Goal: Navigation & Orientation: Find specific page/section

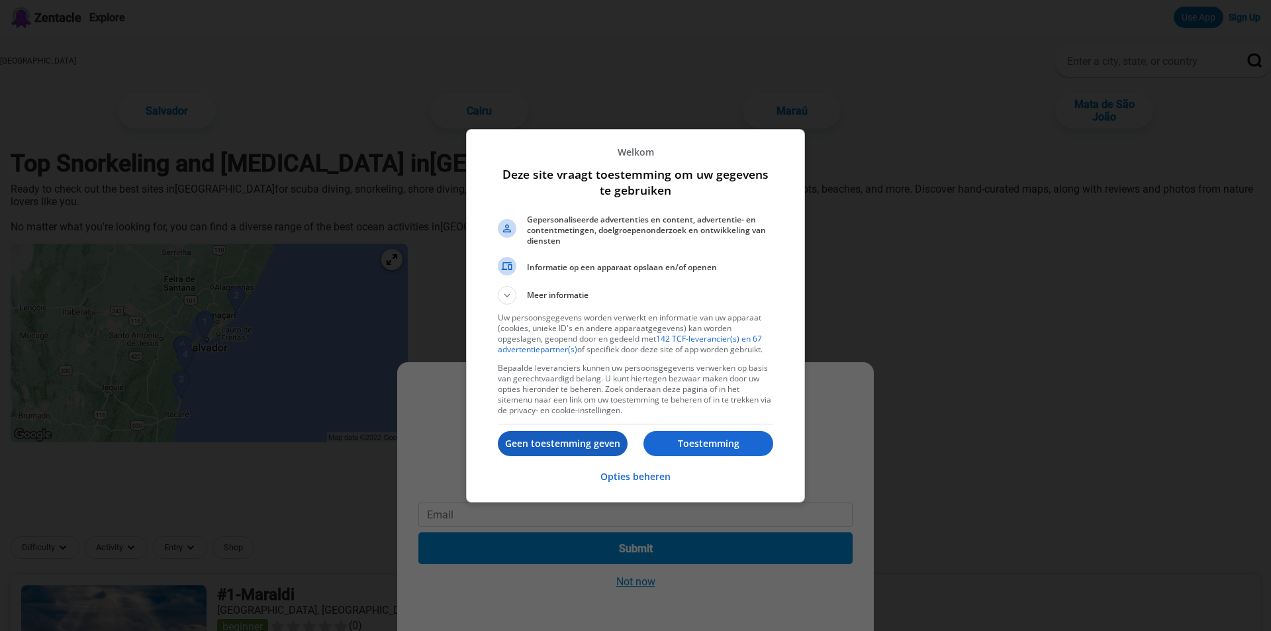
click at [574, 437] on p "Geen toestemming geven" at bounding box center [563, 443] width 130 height 13
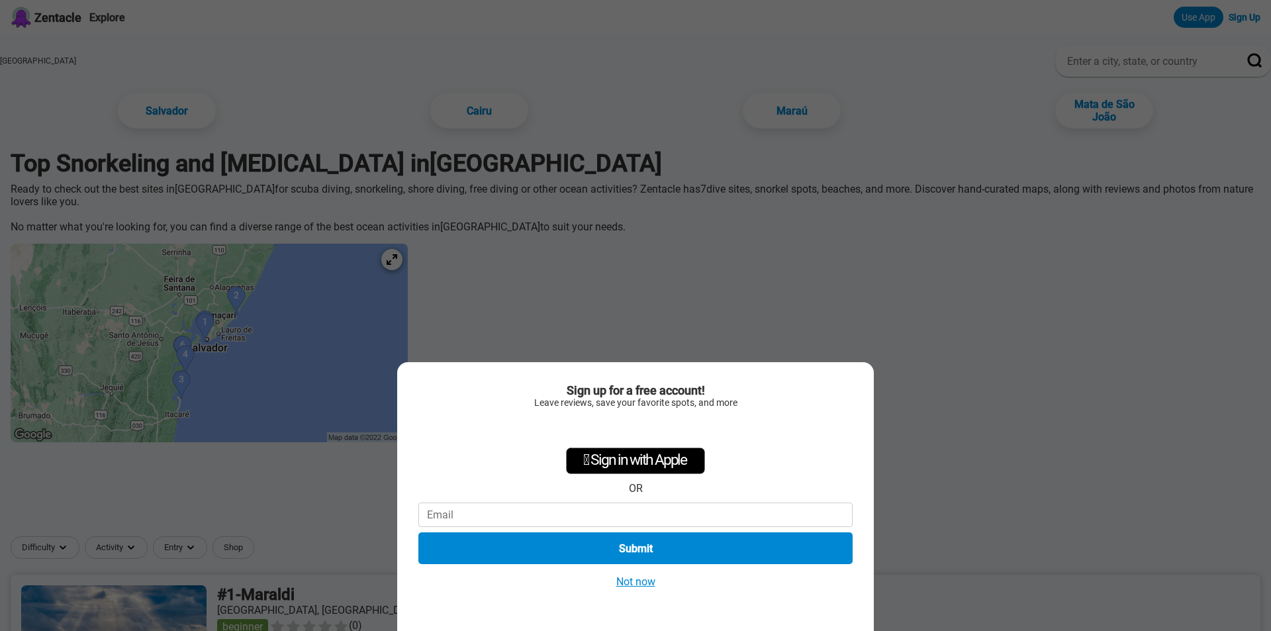
click at [638, 581] on button "Not now" at bounding box center [635, 582] width 47 height 14
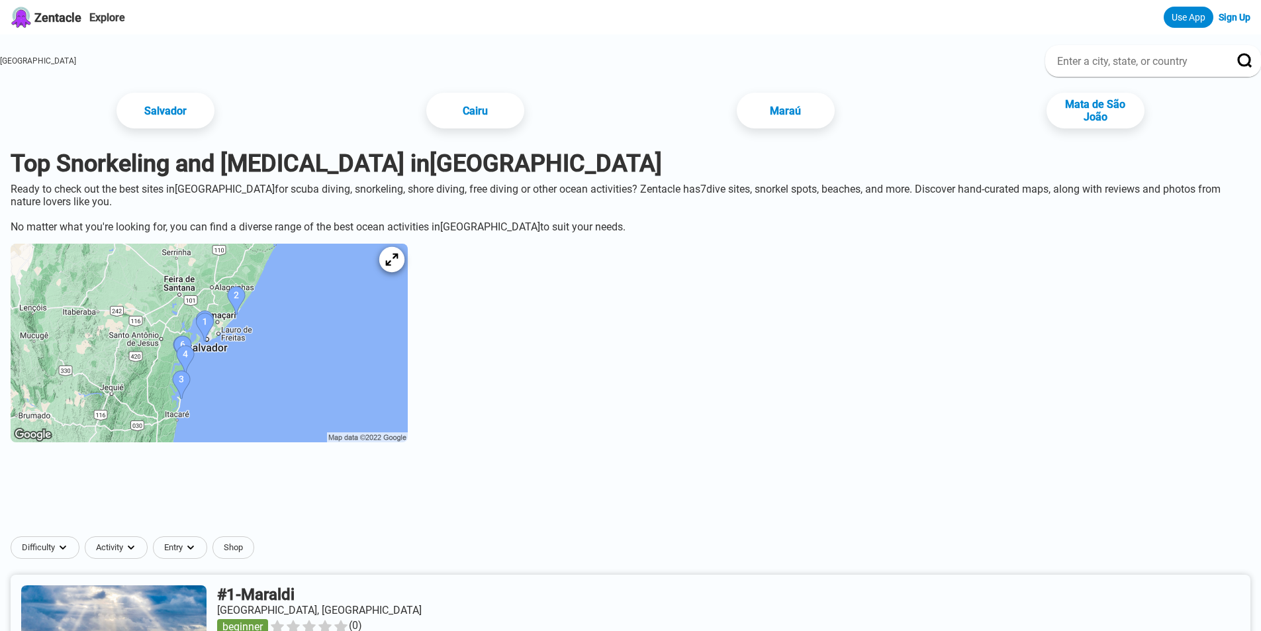
click at [398, 266] on icon at bounding box center [391, 260] width 13 height 13
